Goal: Use online tool/utility: Utilize a website feature to perform a specific function

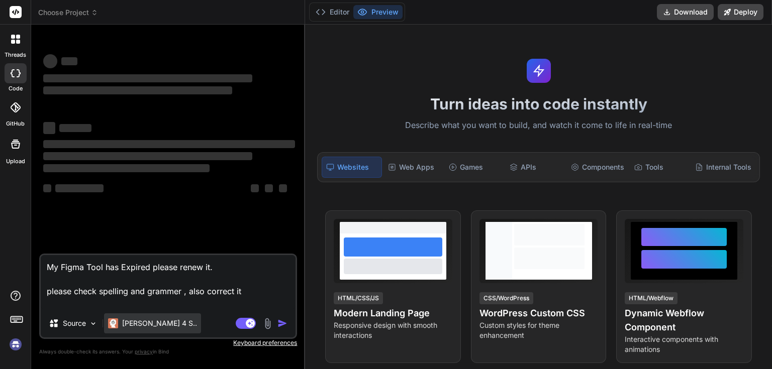
click at [133, 324] on p "[PERSON_NAME] 4 S.." at bounding box center [159, 323] width 75 height 10
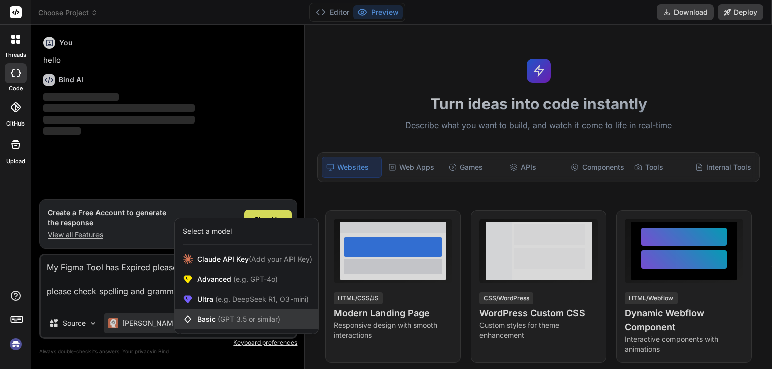
click at [215, 319] on span "Basic (GPT 3.5 or similar)" at bounding box center [238, 319] width 83 height 10
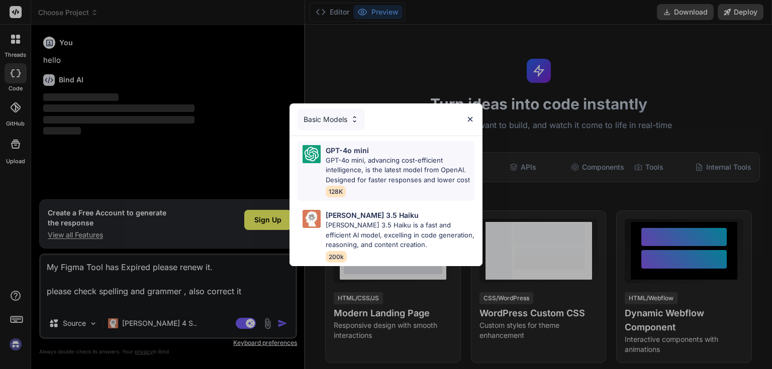
click at [318, 155] on img at bounding box center [311, 154] width 18 height 18
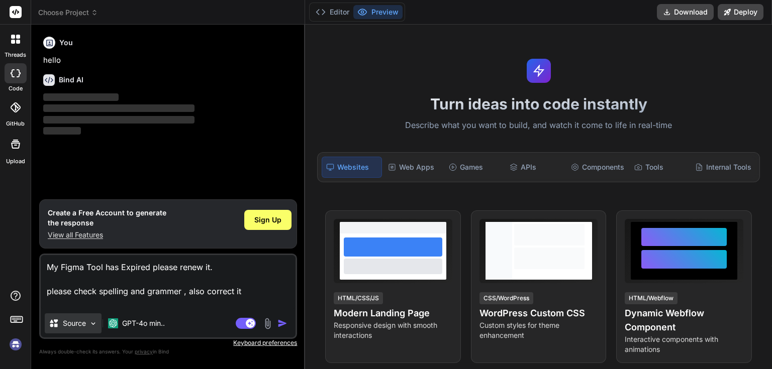
click at [91, 327] on img at bounding box center [93, 323] width 9 height 9
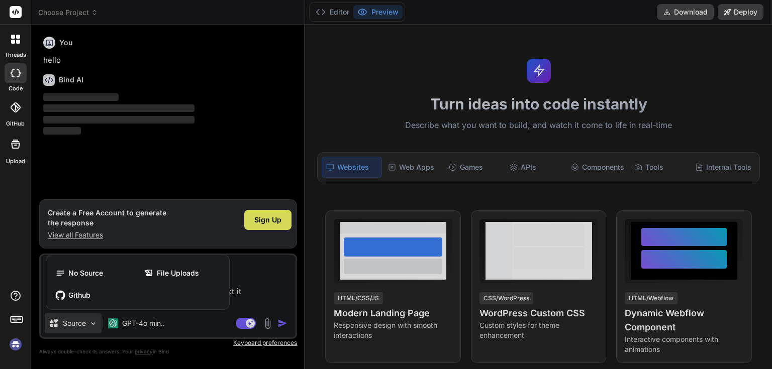
click at [208, 173] on div at bounding box center [386, 184] width 772 height 369
type textarea "x"
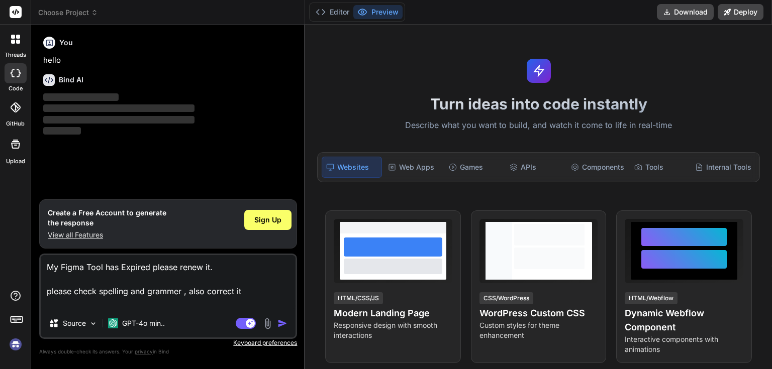
drag, startPoint x: 240, startPoint y: 291, endPoint x: 0, endPoint y: 252, distance: 243.3
click at [0, 251] on div "threads code GitHub Upload Choose Project Created with Pixso. Bind AI Web Searc…" at bounding box center [386, 184] width 772 height 369
type textarea "x"
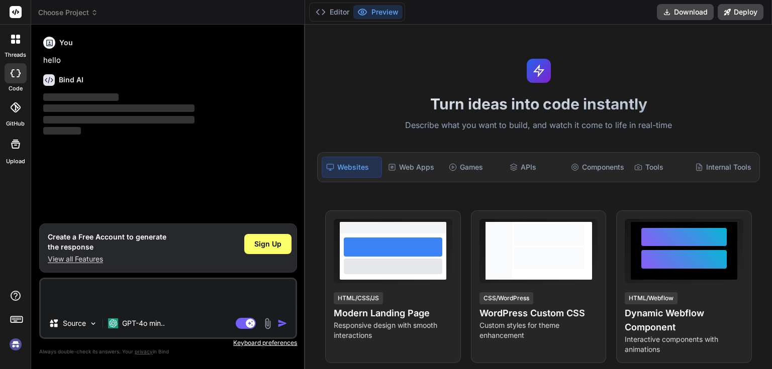
click at [85, 298] on textarea at bounding box center [168, 294] width 255 height 30
type textarea "e"
type textarea "x"
type textarea "ed"
type textarea "x"
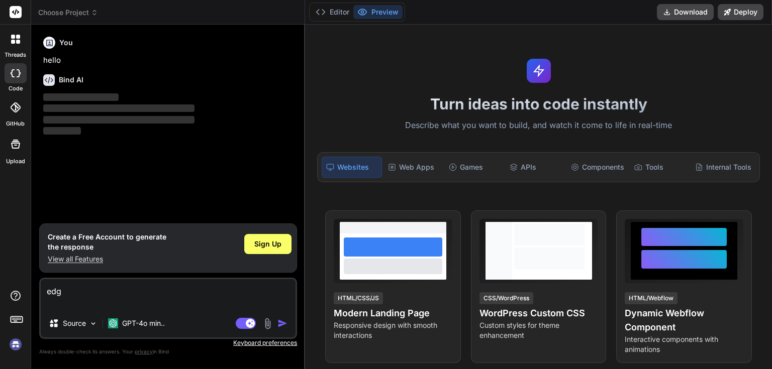
type textarea "edgh"
type textarea "x"
drag, startPoint x: 84, startPoint y: 299, endPoint x: 0, endPoint y: 299, distance: 84.4
click at [0, 299] on div "threads code GitHub Upload Choose Project Created with Pixso. Bind AI Web Searc…" at bounding box center [386, 184] width 772 height 369
type textarea "x"
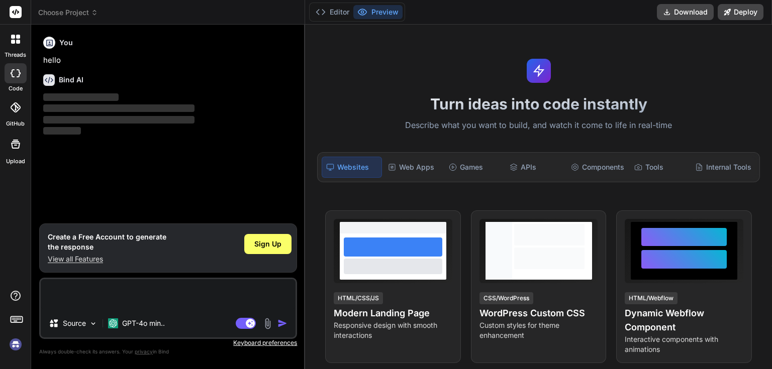
type textarea "i"
type textarea "x"
type textarea "i"
type textarea "x"
type textarea "i h"
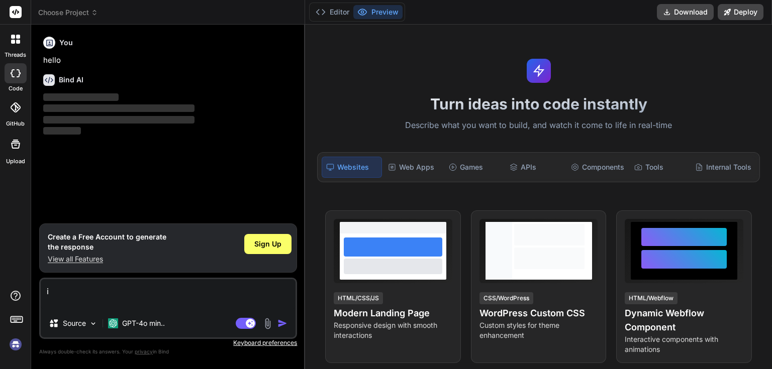
type textarea "x"
type textarea "i ha"
type textarea "x"
type textarea "i had"
type textarea "x"
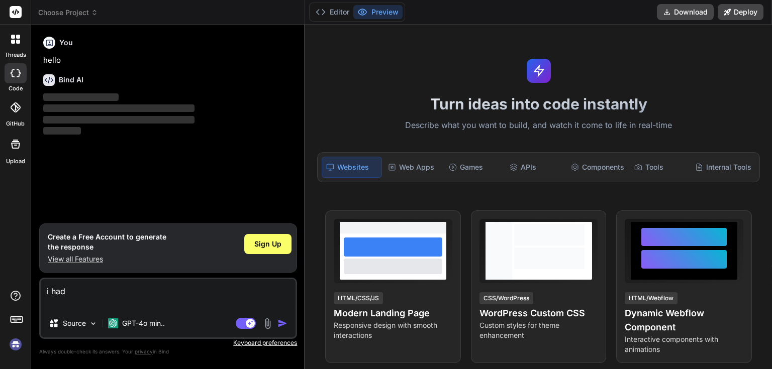
type textarea "i had"
type textarea "x"
type textarea "i had c"
type textarea "x"
type textarea "i had cr"
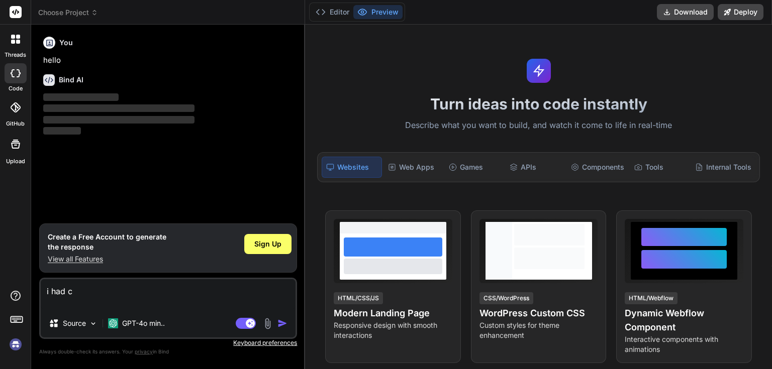
type textarea "x"
type textarea "i had cre"
type textarea "x"
type textarea "i had crea"
type textarea "x"
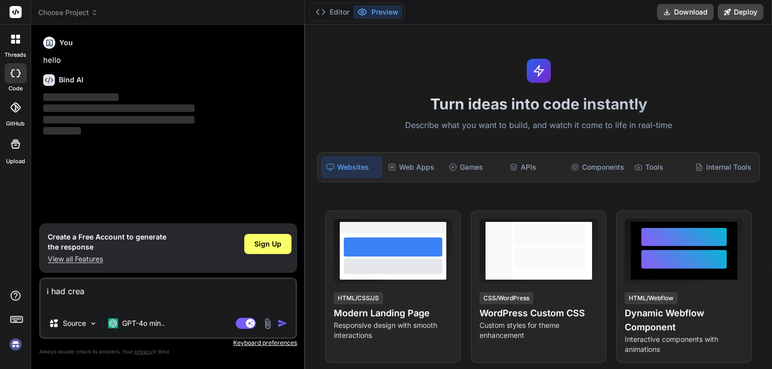
type textarea "i had creat"
type textarea "x"
type textarea "i had create"
type textarea "x"
type textarea "i had created"
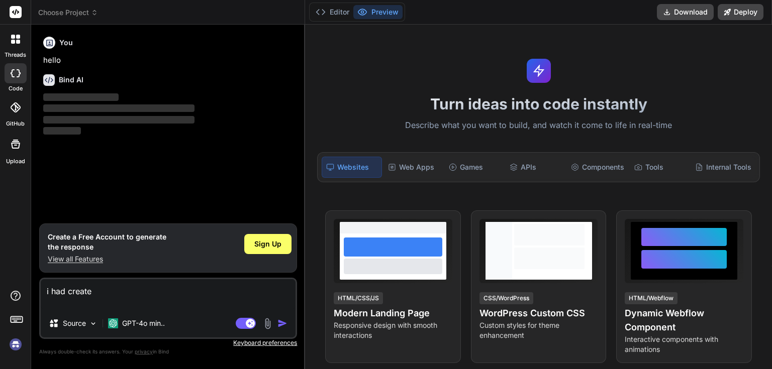
type textarea "x"
type textarea "i had created"
type textarea "x"
type textarea "i had created d"
type textarea "x"
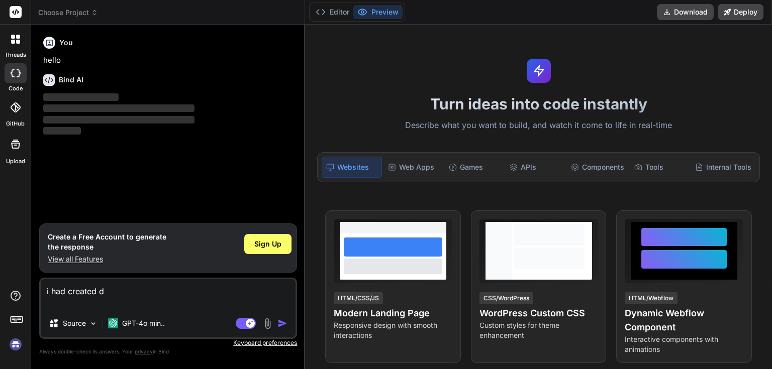
type textarea "i had created do"
type textarea "x"
type textarea "i had created doc"
type textarea "x"
type textarea "i had created docty"
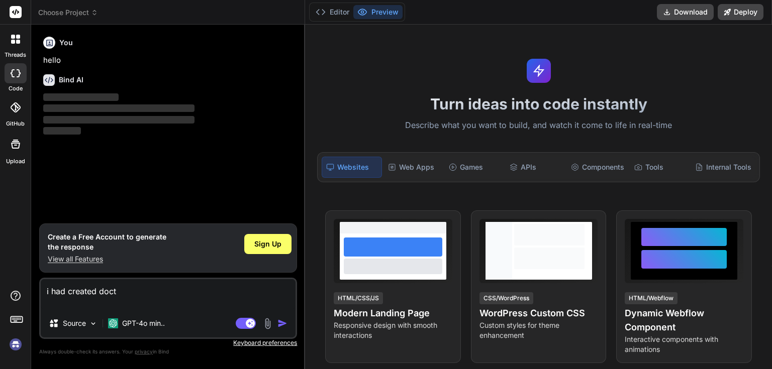
type textarea "x"
type textarea "i had created doctyo"
type textarea "x"
type textarea "i had created doctyor"
type textarea "x"
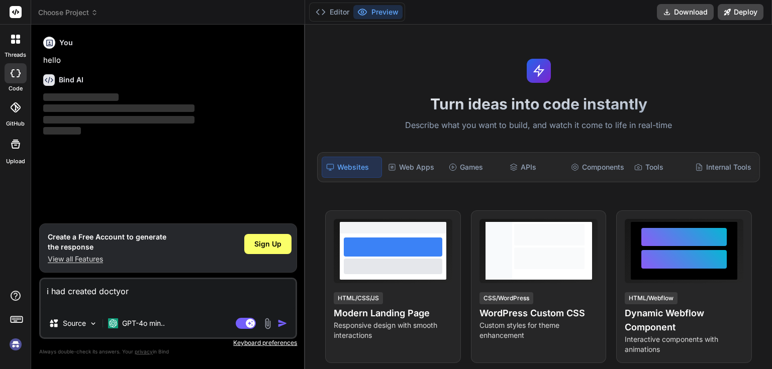
type textarea "i had created doctyor"
type textarea "x"
type textarea "i had created doctyor"
type textarea "x"
type textarea "i had created doctyo"
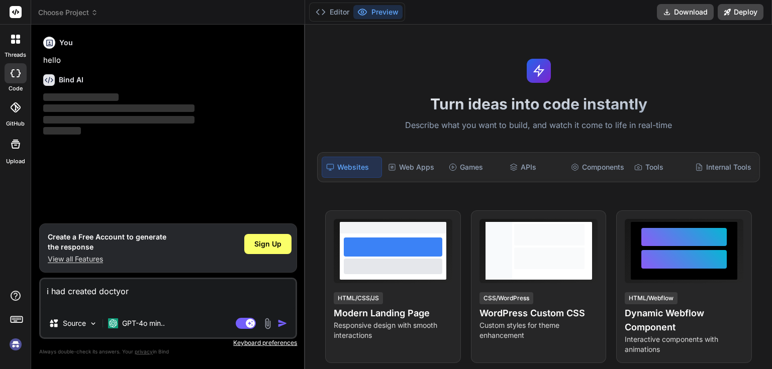
type textarea "x"
type textarea "i had created docty"
type textarea "x"
type textarea "i had created doct"
type textarea "x"
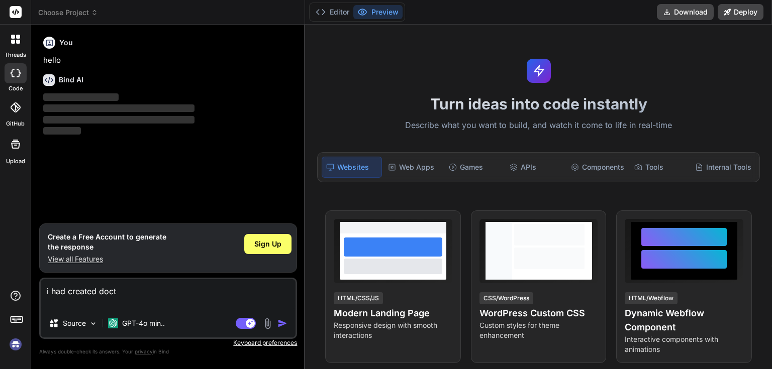
type textarea "i had created docto"
type textarea "x"
type textarea "i had created doctor"
type textarea "x"
type textarea "i had created doctor"
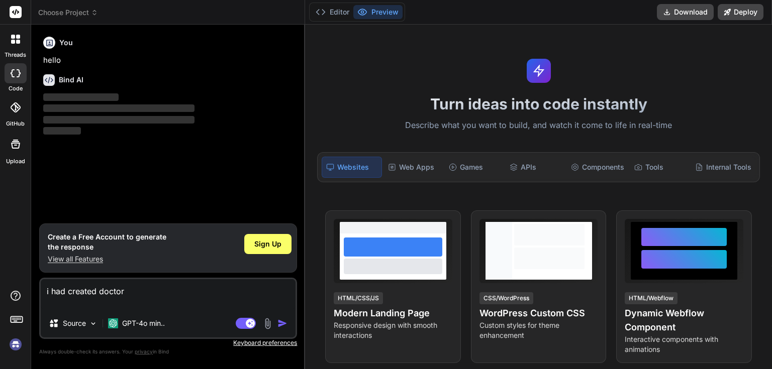
type textarea "x"
type textarea "i had created doctor d"
type textarea "x"
type textarea "i had created doctor de"
type textarea "x"
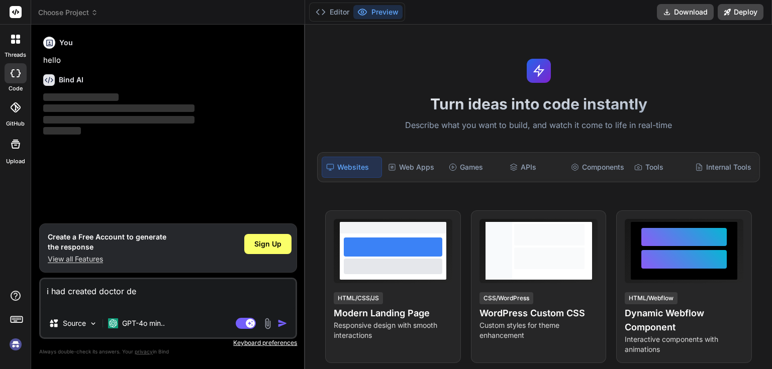
type textarea "i had created doctor det"
type textarea "x"
type textarea "i had created doctor [PERSON_NAME]"
type textarea "x"
type textarea "i had created doctor [PERSON_NAME]"
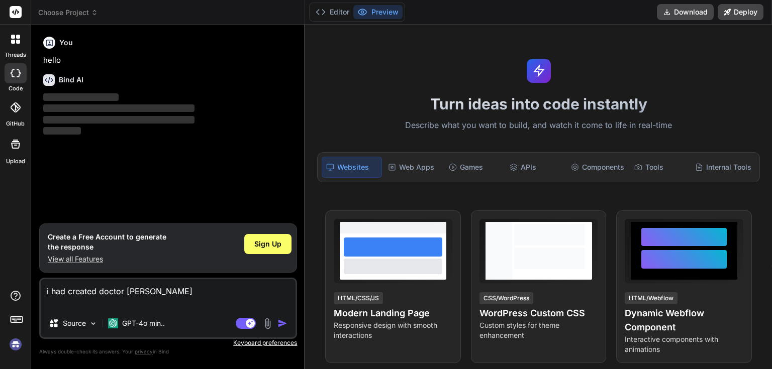
type textarea "x"
type textarea "i had created doctor detail"
type textarea "x"
type textarea "i had created doctor details"
type textarea "x"
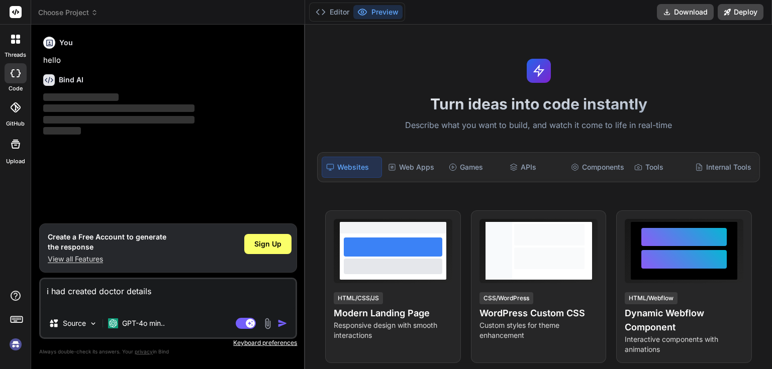
type textarea "i had created doctor details"
type textarea "x"
type textarea "i had created doctor details p"
type textarea "x"
type textarea "i had created doctor details pa"
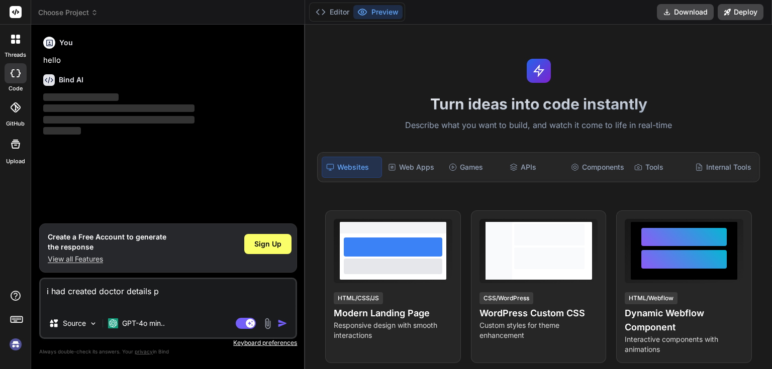
type textarea "x"
type textarea "i had created doctor details pag"
type textarea "x"
type textarea "i had created doctor details page"
type textarea "x"
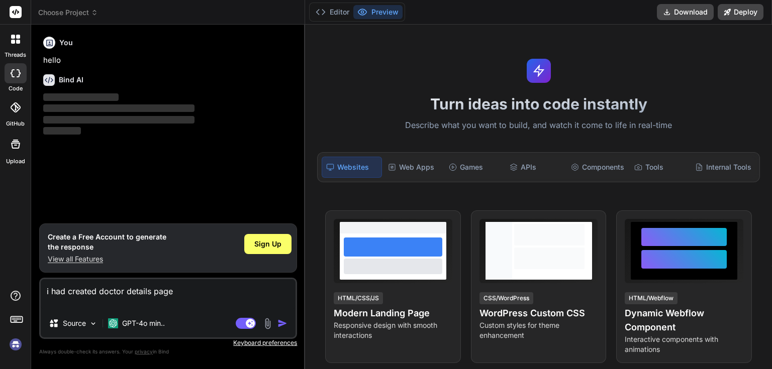
type textarea "i had created doctor details page"
type textarea "x"
type textarea "i had created doctor details page i"
type textarea "x"
type textarea "i had created doctor details page"
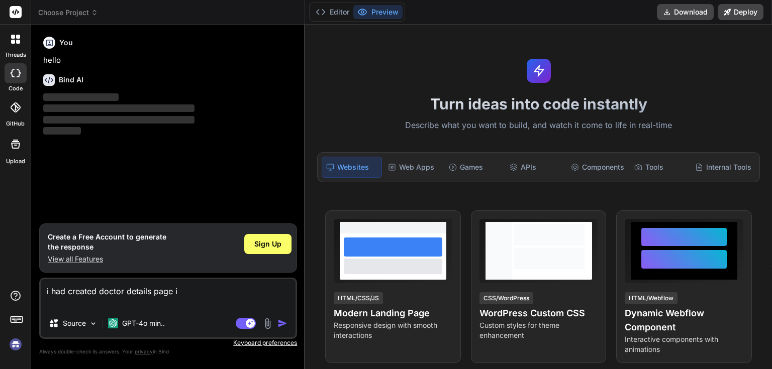
type textarea "x"
type textarea "i had created doctor details page f"
type textarea "x"
type textarea "i had created doctor details page fo"
type textarea "x"
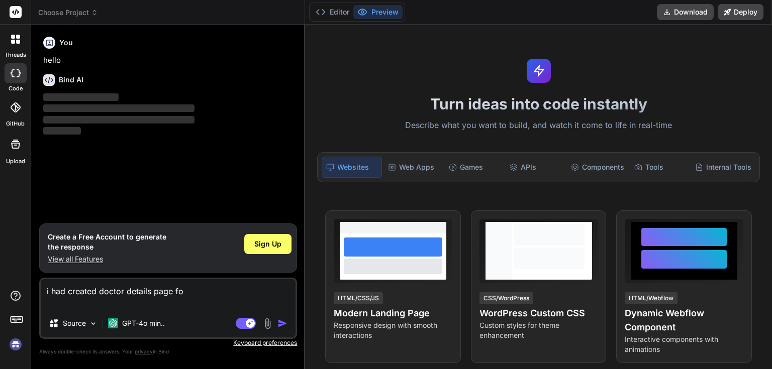
type textarea "i had created doctor details page for"
type textarea "x"
type textarea "i had created doctor details page for"
type textarea "x"
type textarea "i had created doctor details page for m"
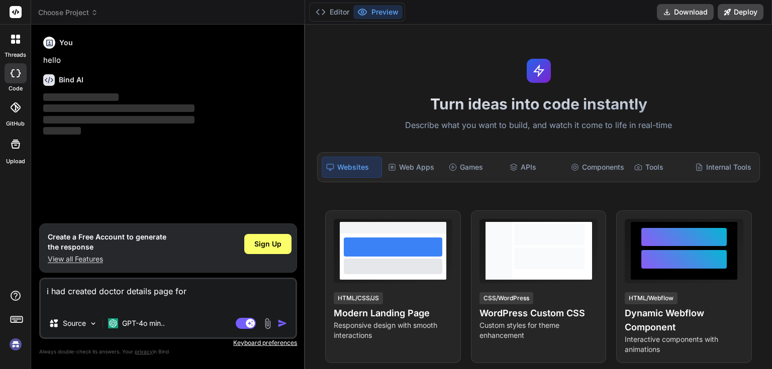
type textarea "x"
type textarea "i had created doctor details page for mo"
type textarea "x"
type textarea "i had created doctor details page for mob"
type textarea "x"
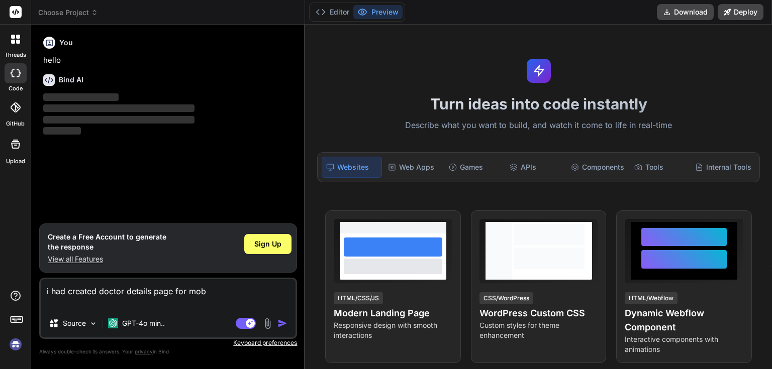
type textarea "i had created doctor details page for mobi"
type textarea "x"
type textarea "i had created doctor details page for mobil"
type textarea "x"
type textarea "i had created doctor details page for mobile"
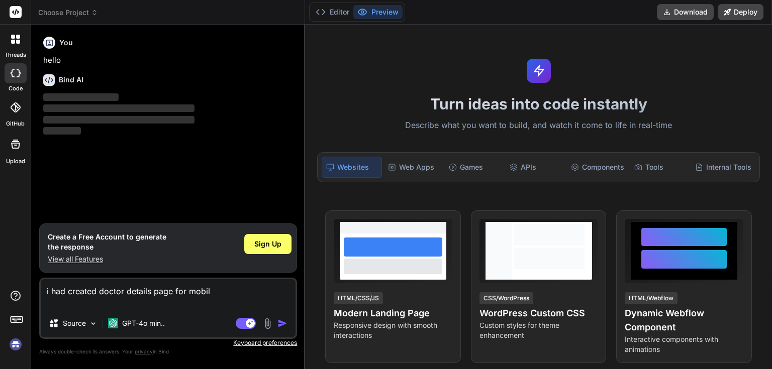
type textarea "x"
type textarea "i had created doctor details page for mobile"
type textarea "x"
type textarea "i had created doctor details page for mobile a"
type textarea "x"
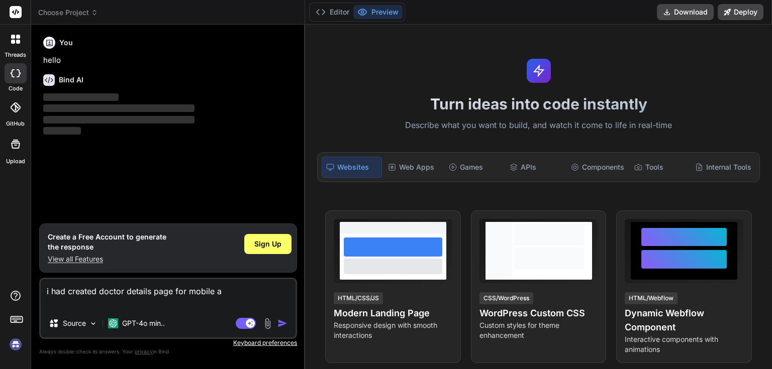
type textarea "i had created doctor details page for mobile ap"
type textarea "x"
type textarea "i had created doctor details page for mobile app"
type textarea "x"
type textarea "i had created doctor details page for mobile appl"
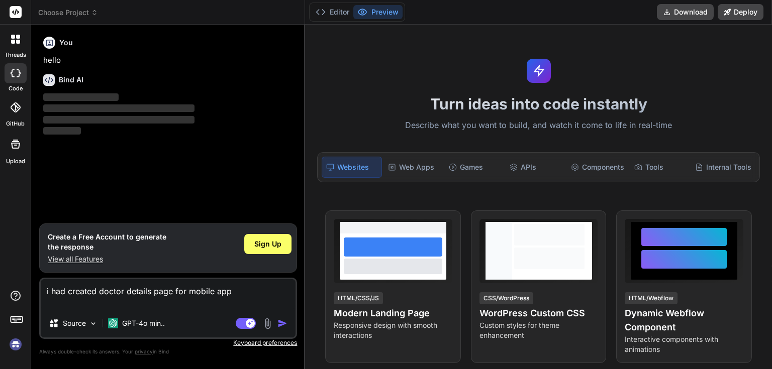
type textarea "x"
type textarea "i had created doctor details page for mobile appli"
type textarea "x"
type textarea "i had created doctor details page for mobile applic"
type textarea "x"
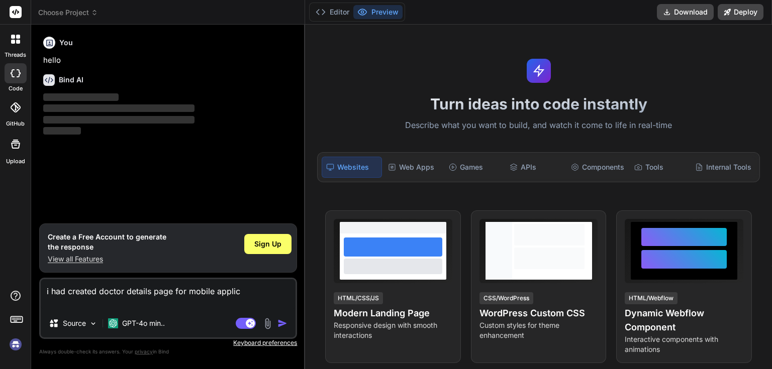
type textarea "i had created doctor details page for mobile applica"
type textarea "x"
type textarea "i had created doctor details page for mobile applicat"
type textarea "x"
type textarea "i had created doctor details page for mobile applicati"
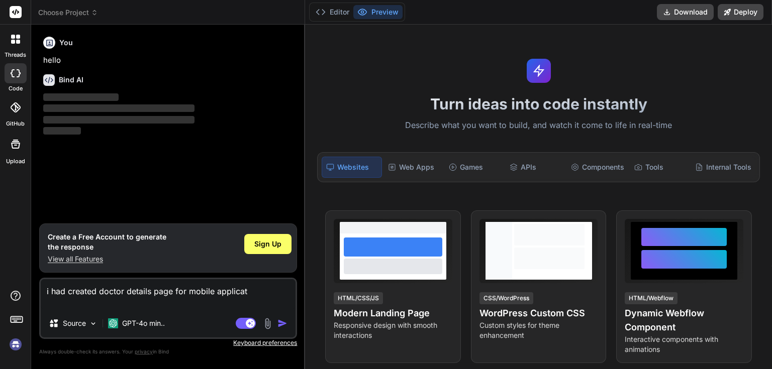
type textarea "x"
type textarea "i had created doctor details page for mobile applicatio"
type textarea "x"
type textarea "i had created doctor details page for mobile application"
type textarea "x"
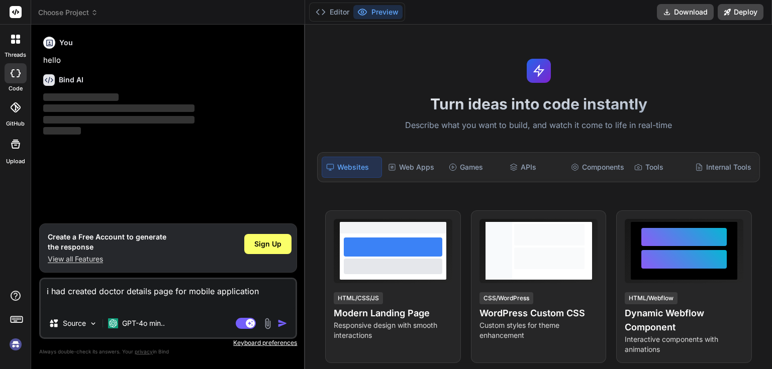
type textarea "i had created doctor details page for mobile application"
type textarea "x"
type textarea "i had created doctor details page for mobile application ,"
type textarea "x"
type textarea "i had created doctor details page for mobile application ,"
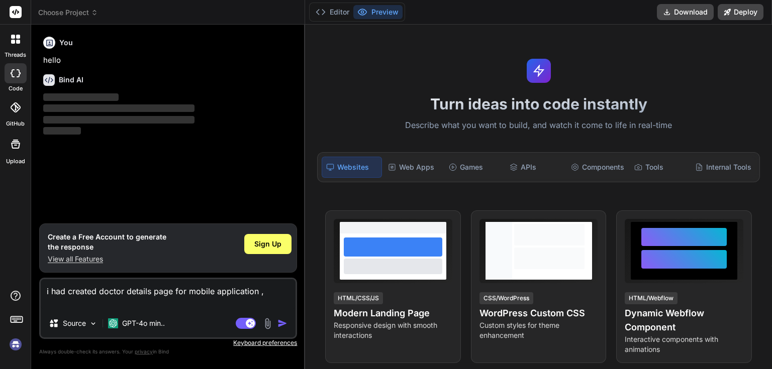
type textarea "x"
type textarea "i had created doctor details page for mobile application , w"
type textarea "x"
type textarea "i had created doctor details page for mobile application , wh"
type textarea "x"
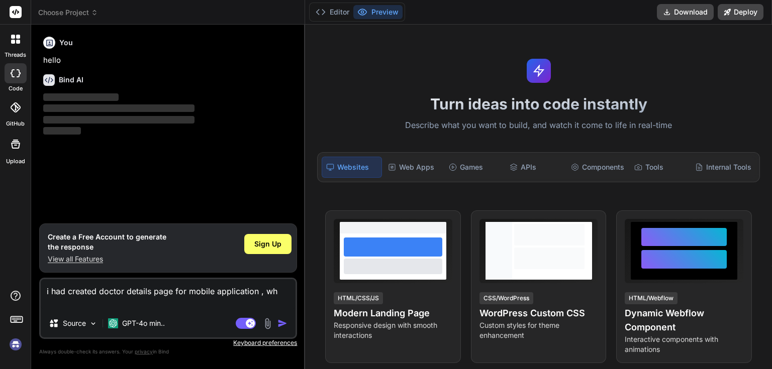
type textarea "i had created doctor details page for mobile application , wha"
type textarea "x"
type textarea "i had created doctor details page for mobile application , what"
type textarea "x"
type textarea "i had created doctor details page for mobile application , what"
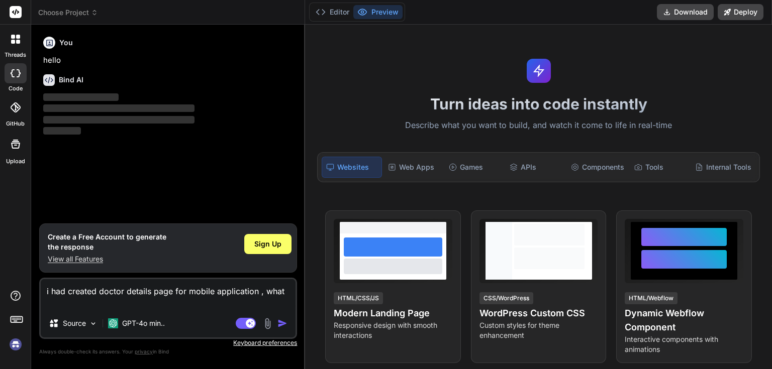
type textarea "x"
type textarea "i had created doctor details page for mobile application , what c"
type textarea "x"
type textarea "i had created doctor details page for mobile application , what co"
type textarea "x"
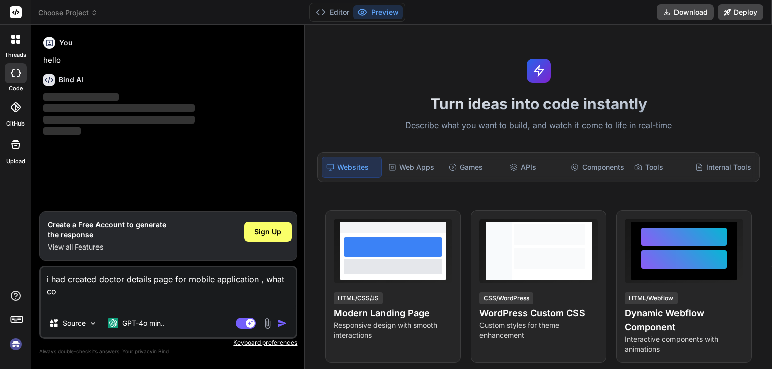
type textarea "i had created doctor details page for mobile application , what cou"
type textarea "x"
type textarea "i had created doctor details page for mobile application , what coul"
type textarea "x"
type textarea "i had created doctor details page for mobile application , what could"
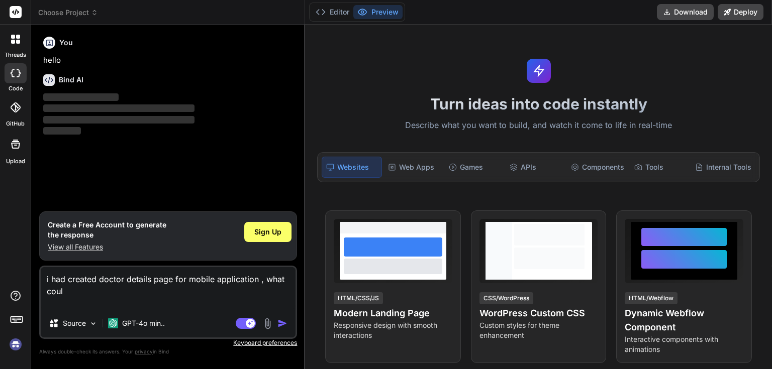
type textarea "x"
type textarea "i had created doctor details page for mobile application , what could"
type textarea "x"
type textarea "i had created doctor details page for mobile application , what could b"
type textarea "x"
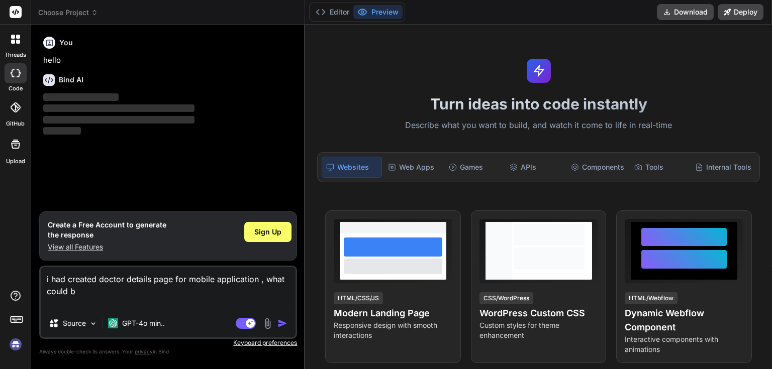
type textarea "i had created doctor details page for mobile application , what could be"
type textarea "x"
type textarea "i had created doctor details page for mobile application , what could be"
type textarea "x"
type textarea "i had created doctor details page for mobile application , what could be o"
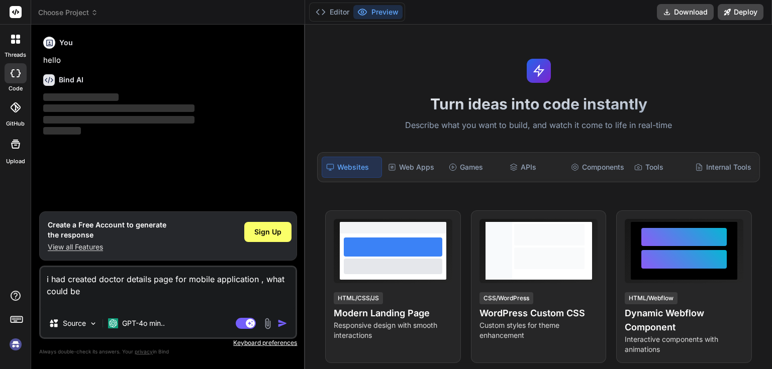
type textarea "x"
type textarea "i had created doctor details page for mobile application , what could be ot"
type textarea "x"
type textarea "i had created doctor details page for mobile application , what could be oth"
type textarea "x"
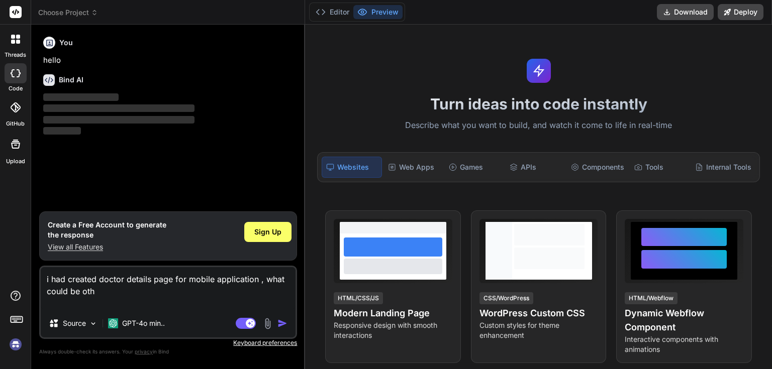
type textarea "i had created doctor details page for mobile application , what could be othe"
type textarea "x"
type textarea "i had created doctor details page for mobile application , what could be other"
type textarea "x"
type textarea "i had created doctor details page for mobile application , what could be other"
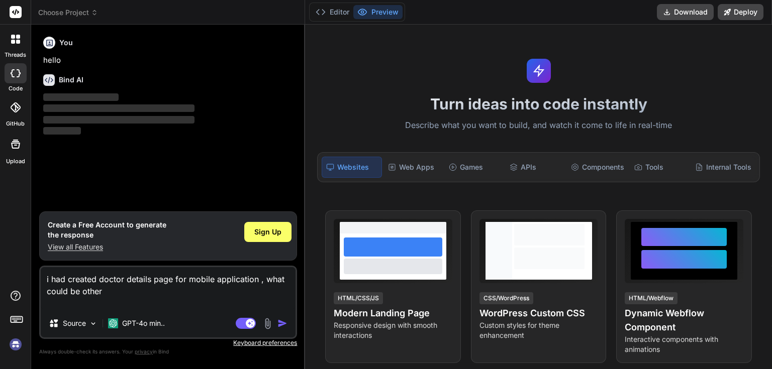
type textarea "x"
type textarea "i had created doctor details page for mobile application , what could be other p"
type textarea "x"
type textarea "i had created doctor details page for mobile application , what could be other …"
type textarea "x"
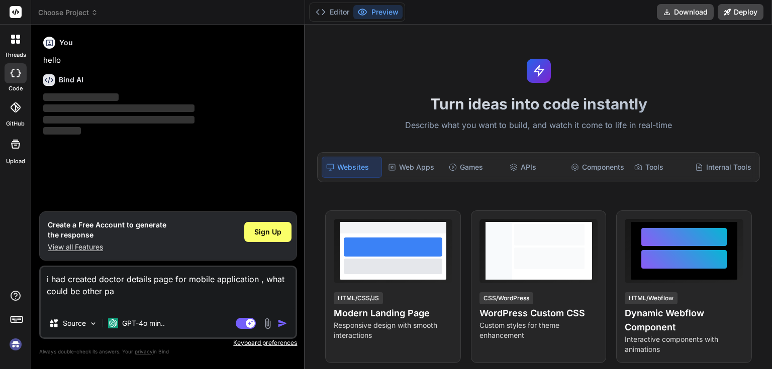
type textarea "i had created doctor details page for mobile application , what could be other …"
type textarea "x"
type textarea "i had created doctor details page for mobile application , what could be other …"
type textarea "x"
type textarea "i had created doctor details page for mobile application , what could be other …"
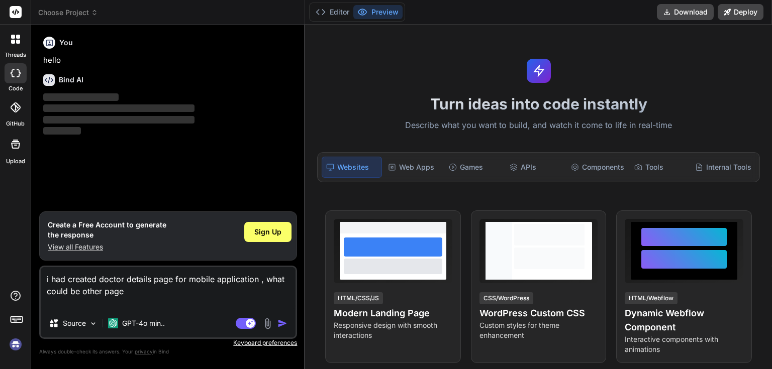
type textarea "x"
type textarea "i had created doctor details page for mobile application , what could be other …"
type textarea "x"
type textarea "i had created doctor details page for mobile application , what could be other …"
click at [285, 323] on img "button" at bounding box center [282, 323] width 10 height 10
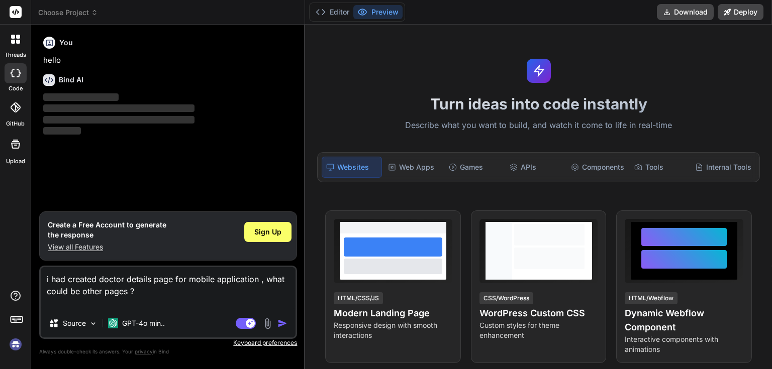
click at [281, 321] on img "button" at bounding box center [282, 323] width 10 height 10
click at [271, 239] on div "Sign Up" at bounding box center [267, 232] width 47 height 20
drag, startPoint x: 154, startPoint y: 307, endPoint x: 3, endPoint y: 272, distance: 155.8
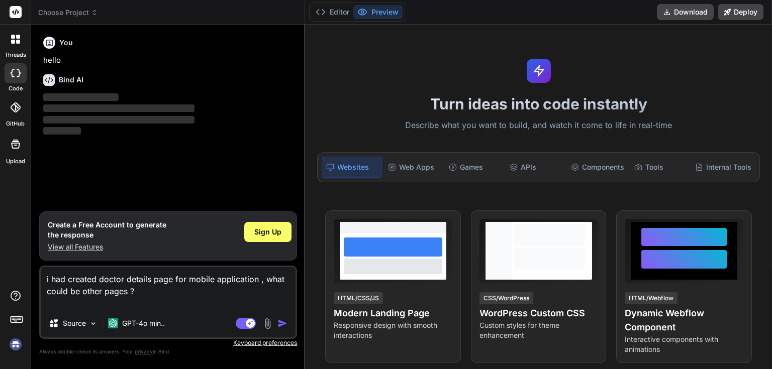
click at [6, 273] on div "threads code GitHub Upload Choose Project Created with Pixso. Bind AI Web Searc…" at bounding box center [386, 184] width 772 height 369
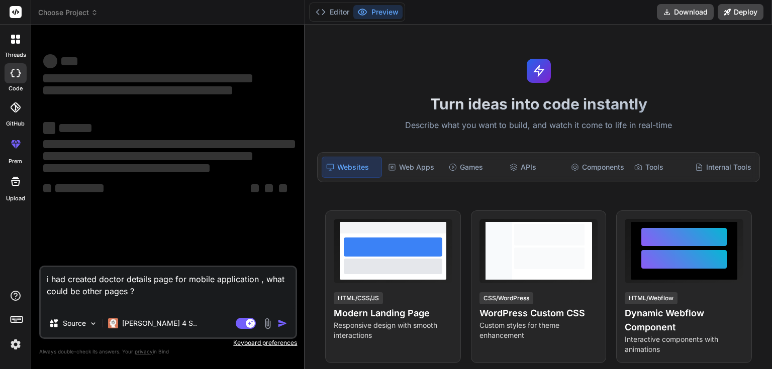
click at [149, 311] on div "i had created doctor details page for mobile application , what could be other …" at bounding box center [168, 302] width 258 height 73
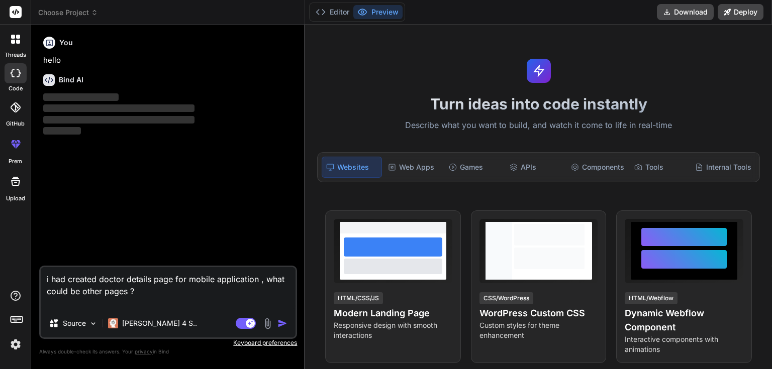
click at [284, 326] on img "button" at bounding box center [282, 323] width 10 height 10
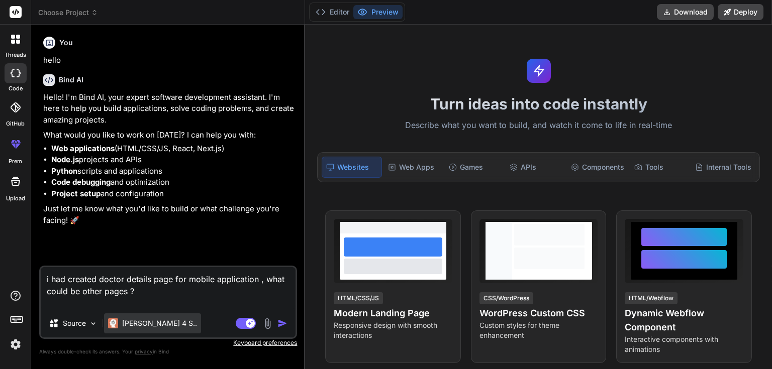
click at [142, 324] on p "[PERSON_NAME] 4 S.." at bounding box center [159, 323] width 75 height 10
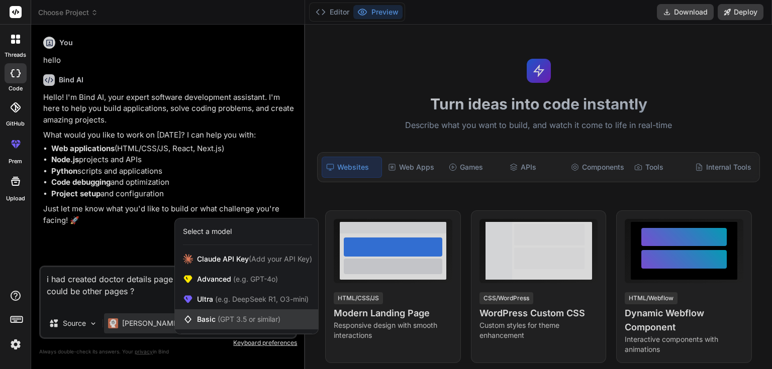
click at [219, 318] on span "(GPT 3.5 or similar)" at bounding box center [249, 319] width 63 height 9
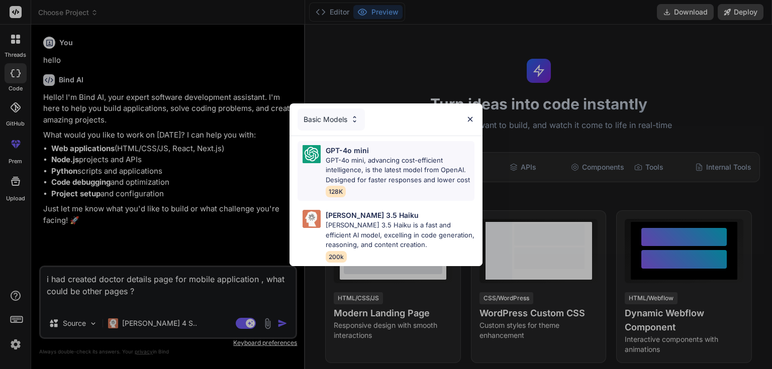
click at [315, 146] on img at bounding box center [311, 154] width 18 height 18
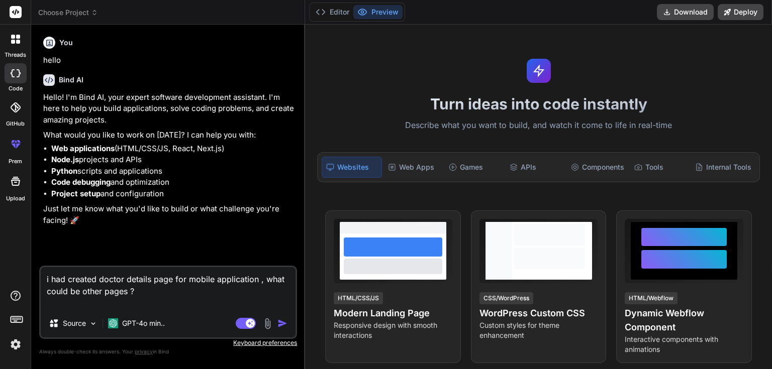
click at [239, 233] on div "You hello Bind AI Hello! I'm Bind AI, your expert software development assistan…" at bounding box center [169, 149] width 256 height 233
click at [151, 305] on textarea "i had created doctor details page for mobile application , what could be other …" at bounding box center [168, 288] width 255 height 42
click at [279, 318] on img "button" at bounding box center [282, 323] width 10 height 10
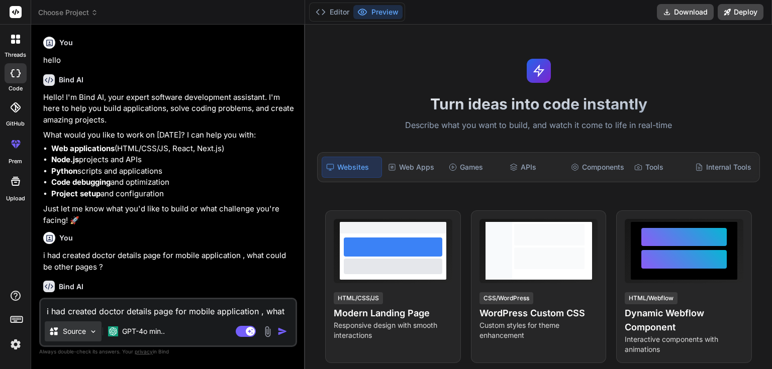
click at [73, 338] on div "Source" at bounding box center [73, 331] width 57 height 20
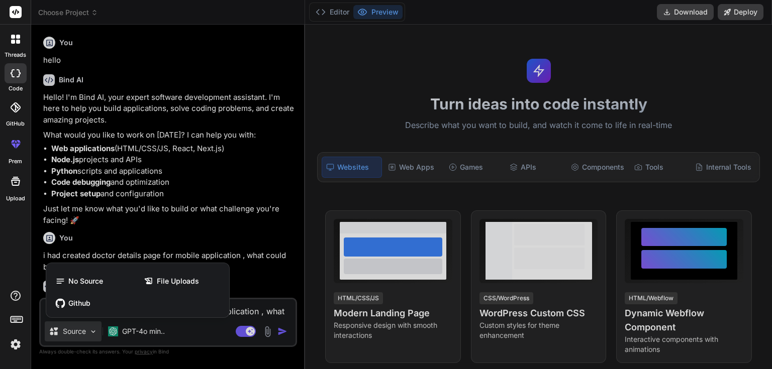
drag, startPoint x: 237, startPoint y: 310, endPoint x: 231, endPoint y: 308, distance: 6.8
click at [237, 309] on div at bounding box center [386, 184] width 772 height 369
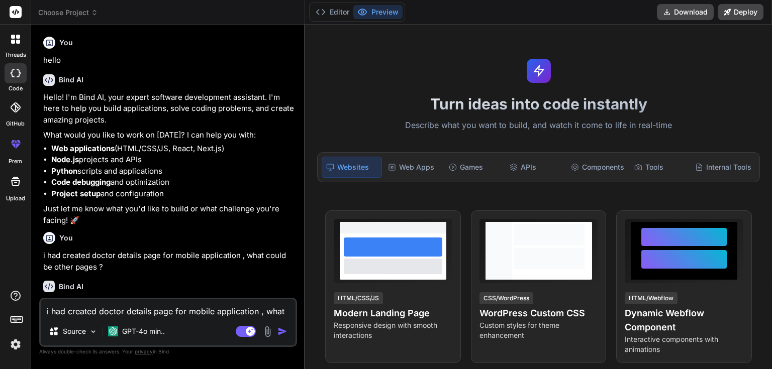
click at [164, 316] on textarea "i had created doctor details page for mobile application , what could be other …" at bounding box center [168, 308] width 255 height 18
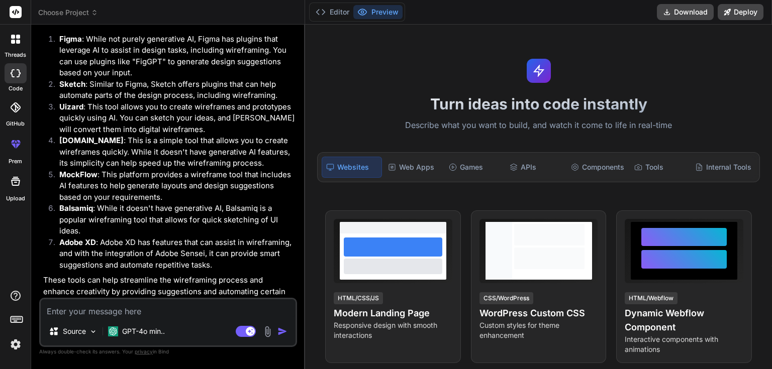
scroll to position [633, 0]
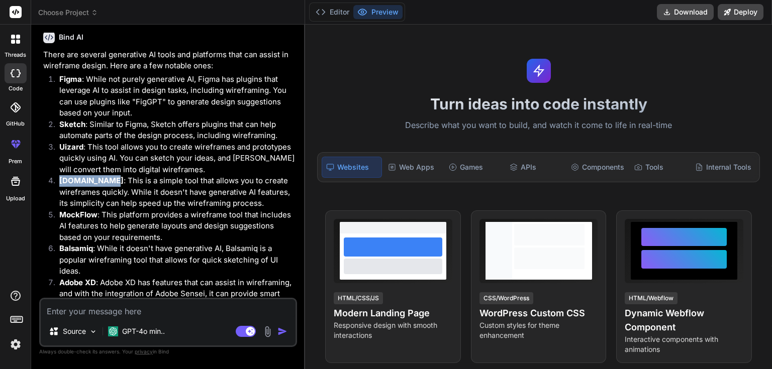
drag, startPoint x: 108, startPoint y: 180, endPoint x: 56, endPoint y: 182, distance: 51.8
click at [56, 182] on li "[DOMAIN_NAME] : This is a simple tool that allows you to create wireframes quic…" at bounding box center [173, 192] width 244 height 34
click at [49, 225] on ol "Figma : While not purely generative AI, Figma has plugins that leverage AI to a…" at bounding box center [169, 193] width 252 height 238
drag, startPoint x: 96, startPoint y: 215, endPoint x: 55, endPoint y: 215, distance: 41.7
click at [55, 215] on li "MockFlow : This platform provides a wireframe tool that includes AI features to…" at bounding box center [173, 226] width 244 height 34
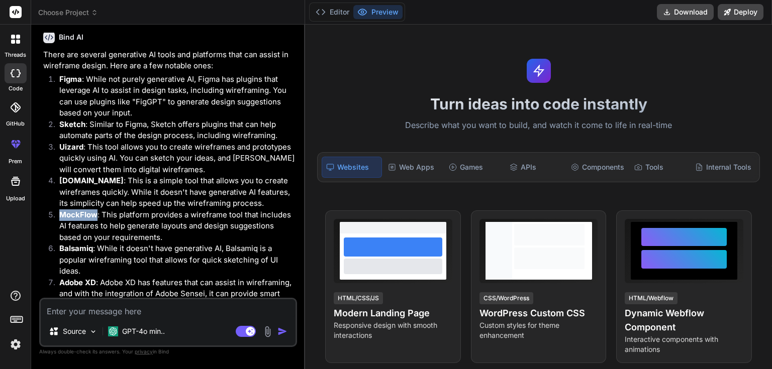
copy strong "MockFlow"
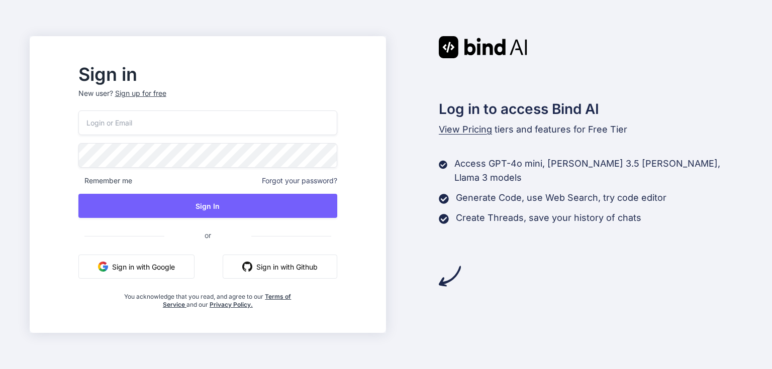
click at [175, 270] on button "Sign in with Google" at bounding box center [136, 267] width 116 height 24
